Goal: Book appointment/travel/reservation

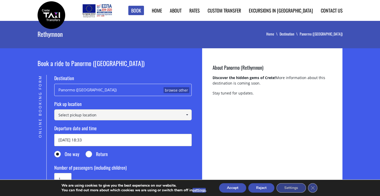
click at [103, 116] on input at bounding box center [123, 114] width 138 height 11
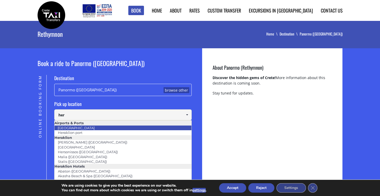
click at [95, 128] on li "[GEOGRAPHIC_DATA]" at bounding box center [123, 128] width 137 height 5
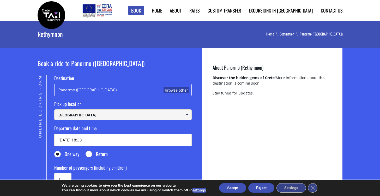
type input "[GEOGRAPHIC_DATA]"
click at [91, 142] on input "24/08/2025 18:33" at bounding box center [123, 140] width 138 height 12
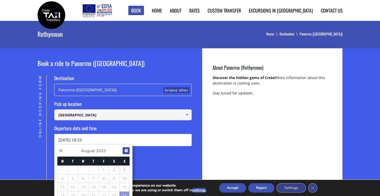
click at [125, 150] on span "Next" at bounding box center [126, 151] width 4 height 4
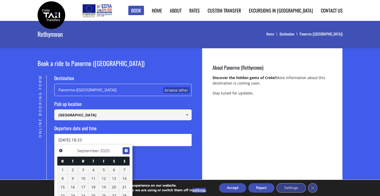
click at [125, 150] on span "Next" at bounding box center [126, 151] width 4 height 4
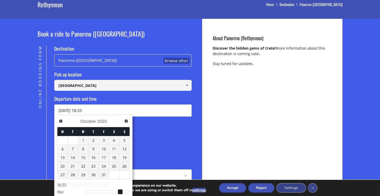
scroll to position [30, 0]
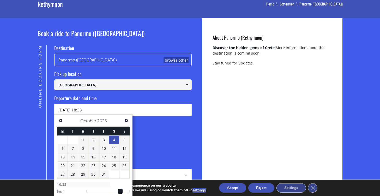
click at [118, 143] on link "4" at bounding box center [114, 140] width 10 height 8
type input "04/10/2025 19:33"
type input "19:33"
click at [123, 192] on div at bounding box center [108, 191] width 44 height 3
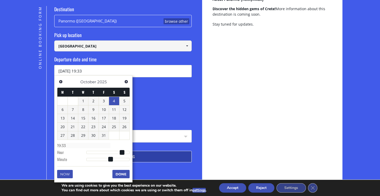
scroll to position [74, 0]
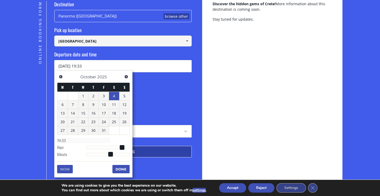
click at [123, 172] on button "Done" at bounding box center [121, 169] width 17 height 8
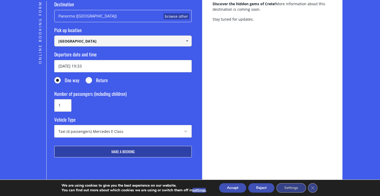
click at [61, 105] on input "1" at bounding box center [62, 105] width 17 height 12
drag, startPoint x: 61, startPoint y: 105, endPoint x: 56, endPoint y: 105, distance: 5.2
click at [56, 105] on input "1" at bounding box center [62, 105] width 17 height 12
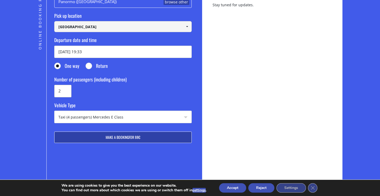
scroll to position [90, 0]
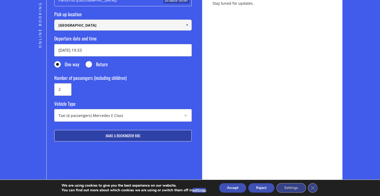
type input "2"
click at [135, 134] on span "for 88€" at bounding box center [134, 135] width 11 height 5
click at [90, 64] on input "Return" at bounding box center [89, 64] width 7 height 7
radio input "true"
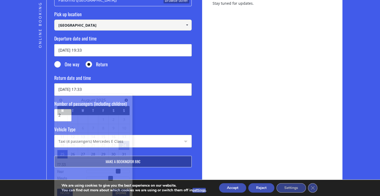
click at [81, 92] on input "25/08/2025 17:33" at bounding box center [123, 89] width 138 height 12
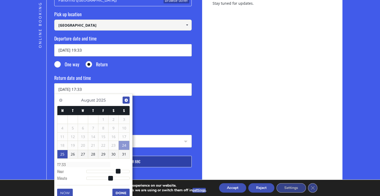
click at [125, 99] on span "Next" at bounding box center [126, 100] width 4 height 4
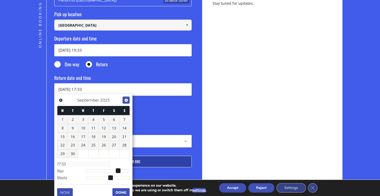
click at [125, 99] on span "Next" at bounding box center [126, 100] width 4 height 4
click at [64, 144] on link "20" at bounding box center [62, 145] width 10 height 8
type input "20/10/2025 03:33"
type input "03:33"
click at [93, 169] on div at bounding box center [108, 170] width 44 height 3
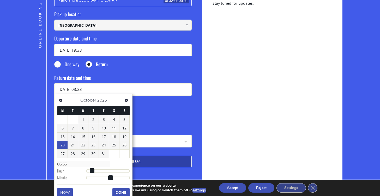
click at [101, 169] on dl "Time 03:33 Hour Minute Second Millisecond Microsecond Time Zone -1200 -1100 -10…" at bounding box center [93, 171] width 73 height 22
type input "20/10/2025 08:33"
type input "08:33"
click at [101, 171] on div at bounding box center [108, 170] width 44 height 3
type input "20/10/2025 06:33"
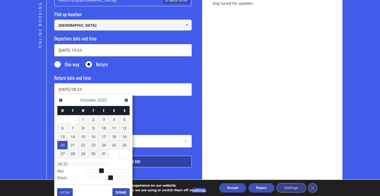
type input "06:33"
click at [98, 171] on div at bounding box center [108, 170] width 44 height 3
type input "20/10/2025 07:33"
type input "07:33"
click at [100, 170] on div at bounding box center [108, 170] width 44 height 3
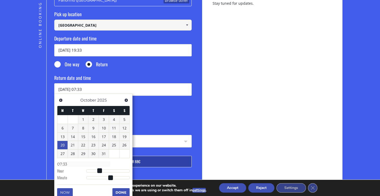
click at [122, 192] on button "Done" at bounding box center [121, 192] width 17 height 8
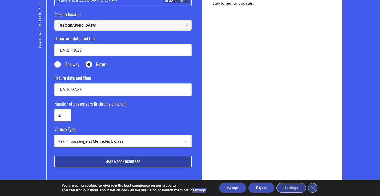
click at [136, 163] on span "for 88€" at bounding box center [134, 161] width 11 height 5
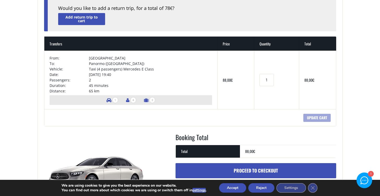
scroll to position [61, 0]
